Goal: Find specific page/section: Find specific page/section

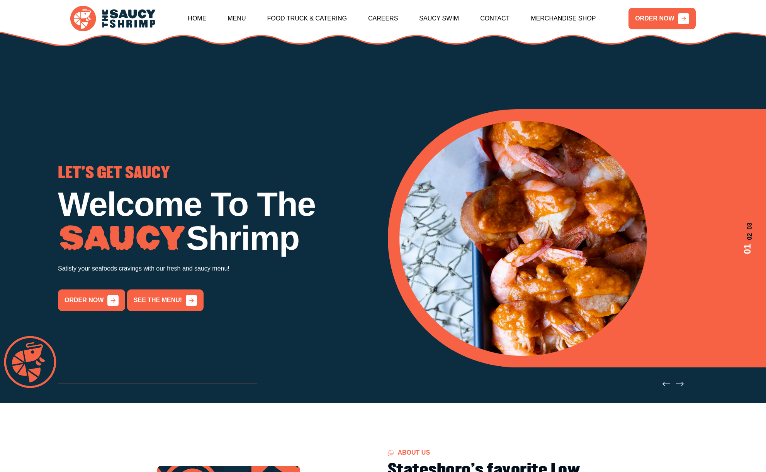
scroll to position [1135, 0]
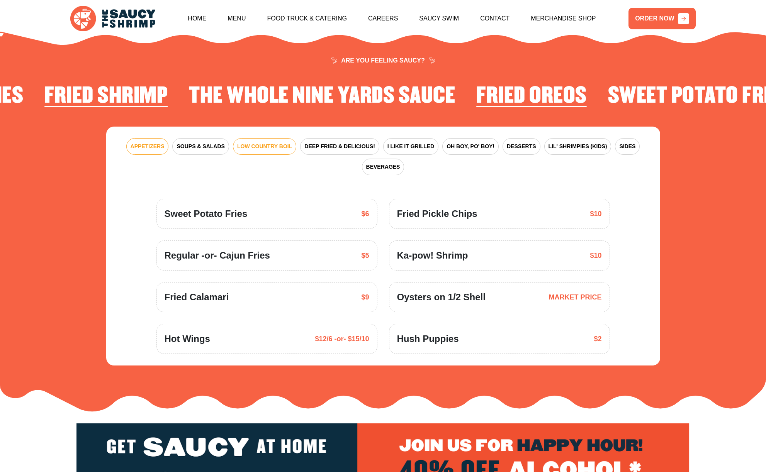
click at [251, 143] on span "LOW COUNTRY BOIL" at bounding box center [264, 147] width 55 height 8
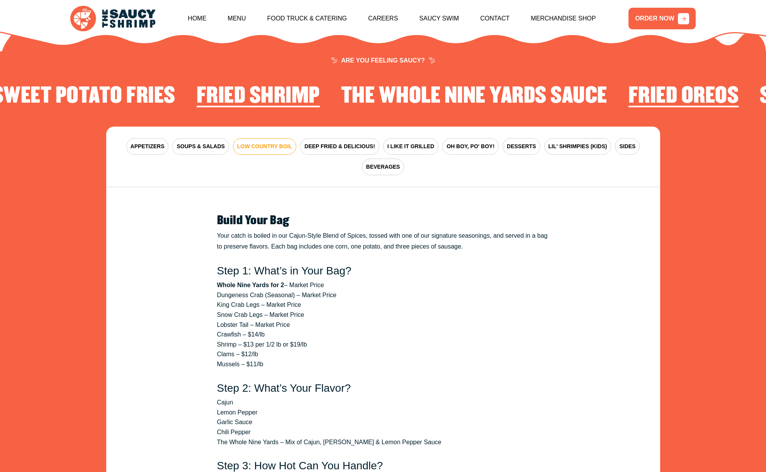
scroll to position [1173, 0]
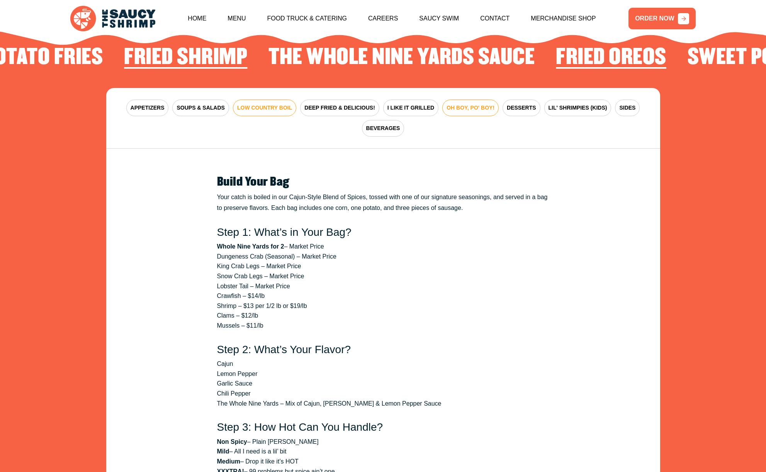
click at [447, 104] on span "OH BOY, PO' BOY!" at bounding box center [471, 108] width 48 height 8
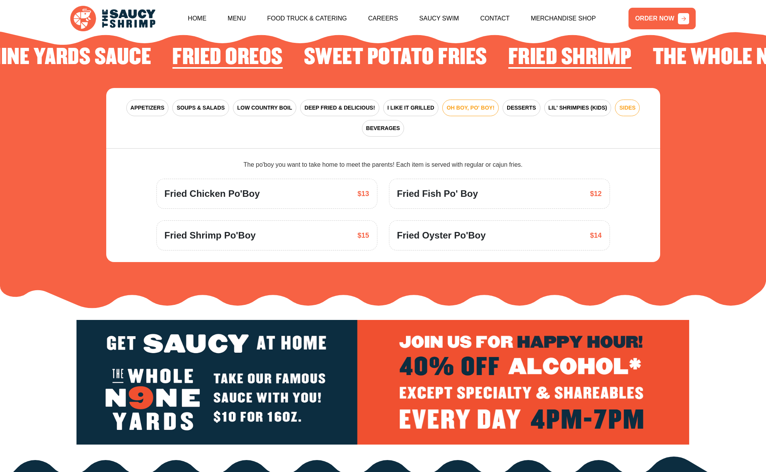
click at [619, 104] on span "SIDES" at bounding box center [627, 108] width 16 height 8
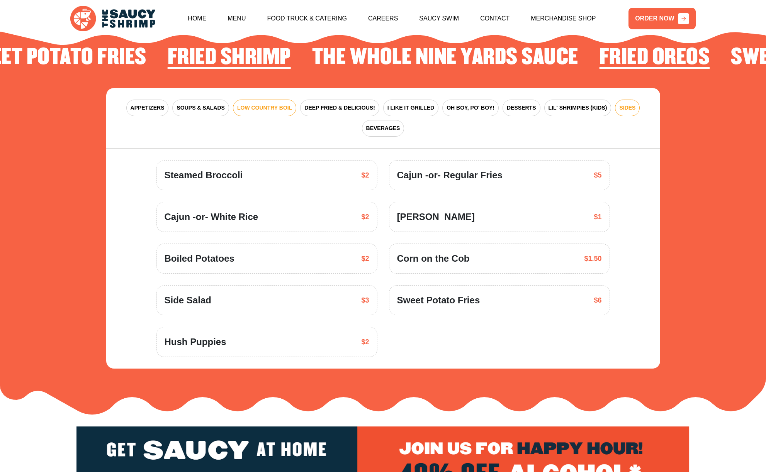
click at [254, 104] on span "LOW COUNTRY BOIL" at bounding box center [264, 108] width 55 height 8
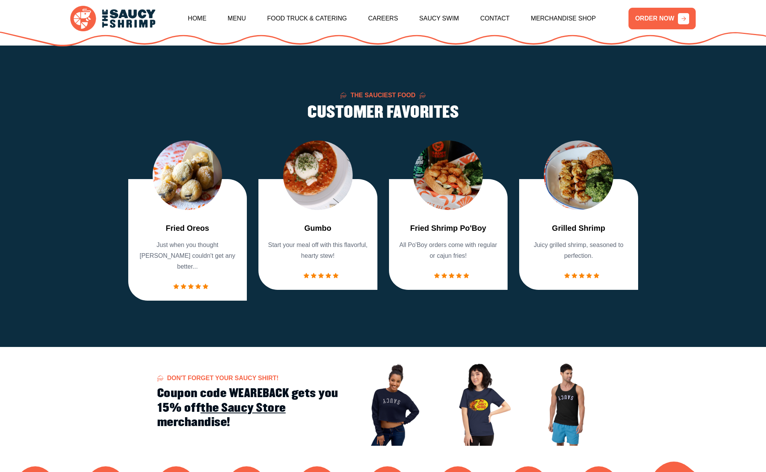
scroll to position [671, 0]
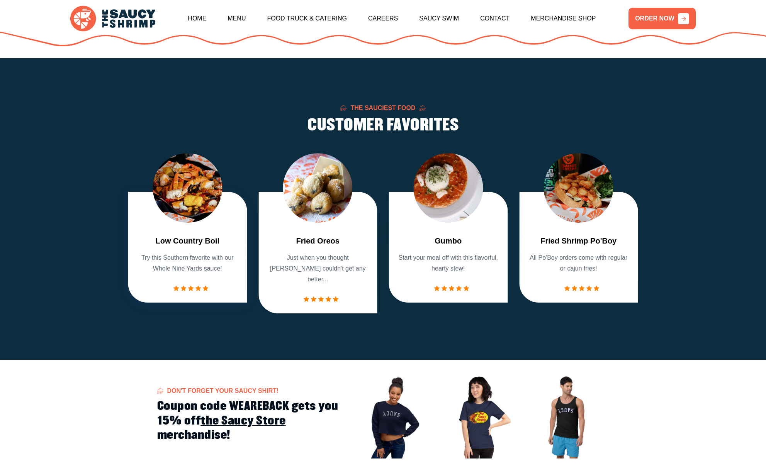
click at [323, 201] on div "Fried Oreos Just when you thought Oreos couldn't get any better..." at bounding box center [317, 253] width 119 height 122
click at [166, 192] on img "2 / 7" at bounding box center [188, 188] width 70 height 70
click at [174, 196] on img "2 / 7" at bounding box center [188, 188] width 70 height 70
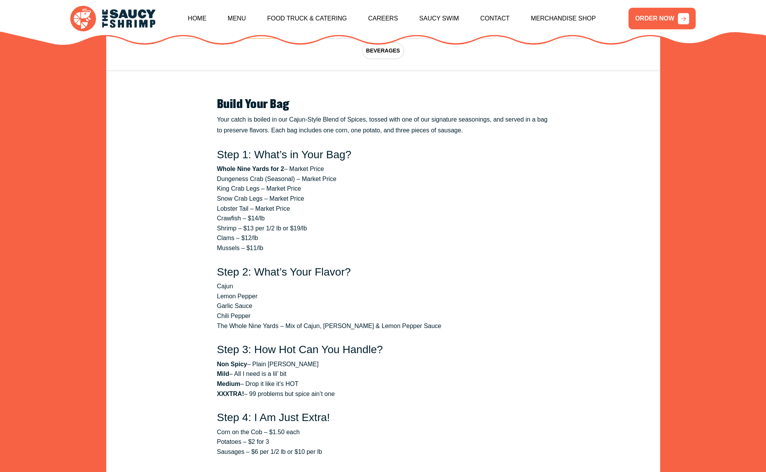
scroll to position [1250, 0]
